Goal: Navigation & Orientation: Find specific page/section

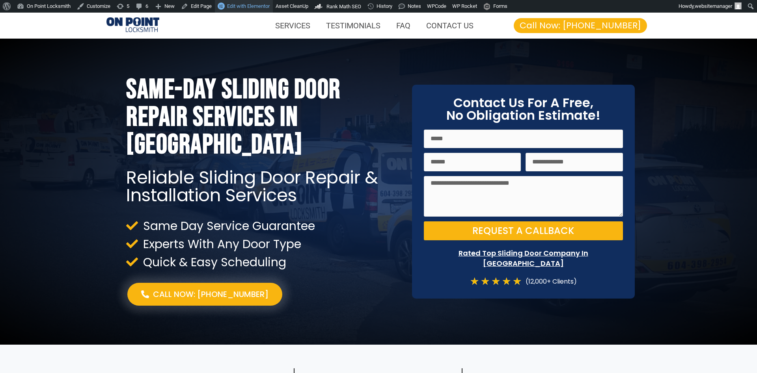
click at [246, 6] on span "Edit with Elementor" at bounding box center [248, 6] width 43 height 6
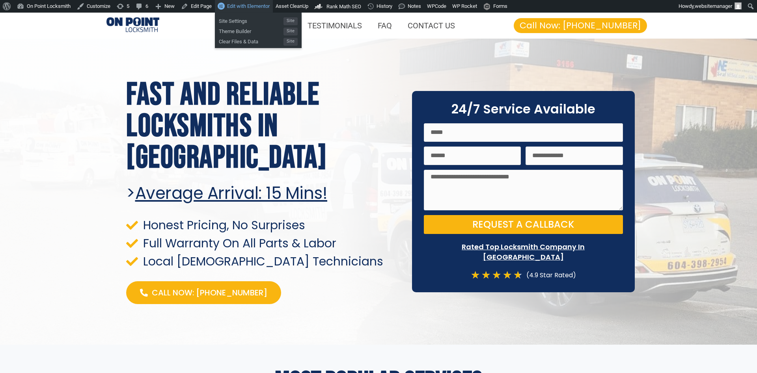
click at [240, 9] on span "Edit with Elementor" at bounding box center [248, 6] width 43 height 6
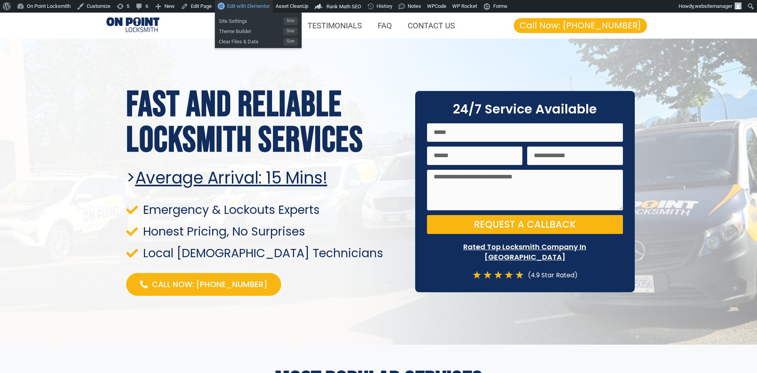
click at [245, 5] on span "Edit with Elementor" at bounding box center [248, 6] width 43 height 6
